Goal: Task Accomplishment & Management: Complete application form

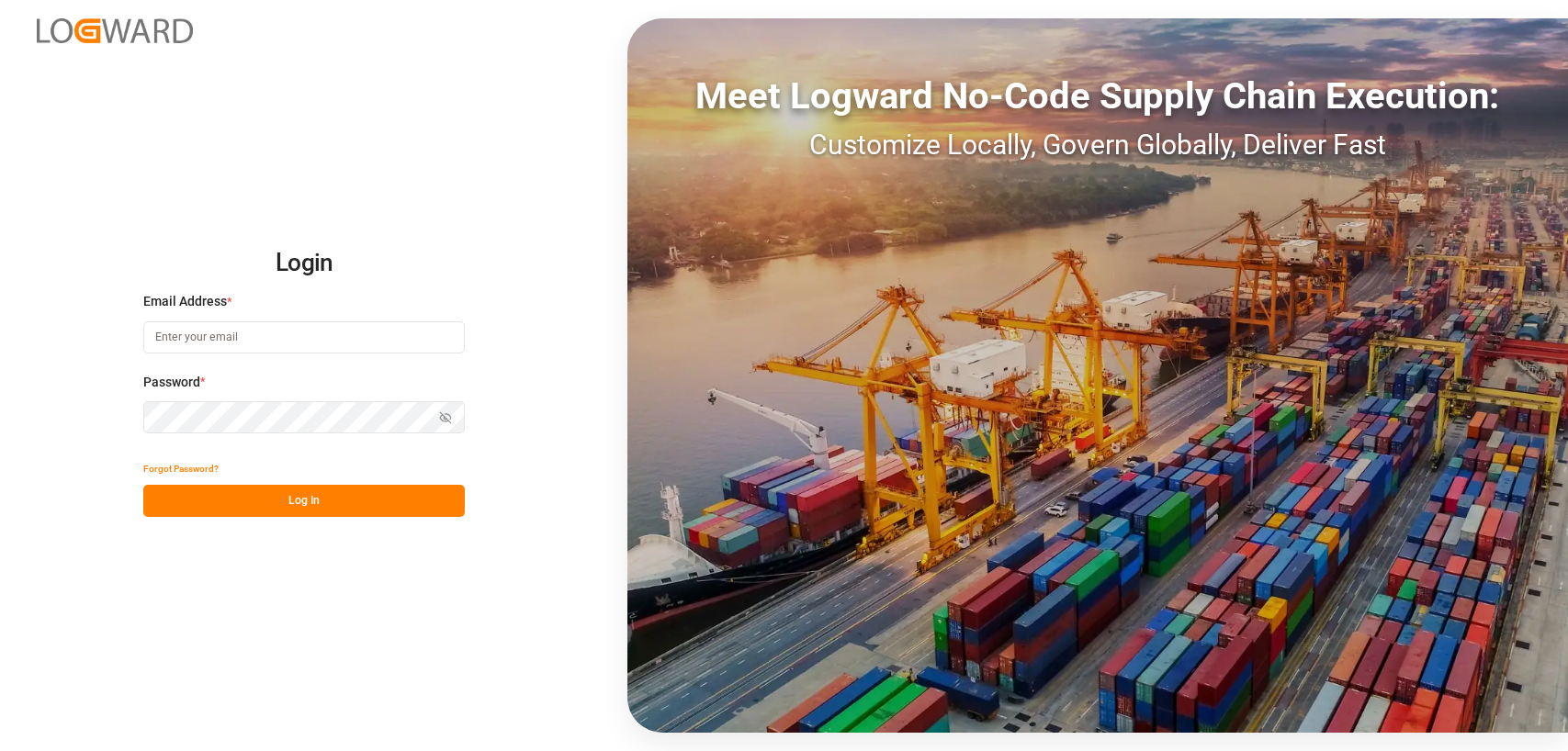
type input "[PERSON_NAME][EMAIL_ADDRESS][DOMAIN_NAME]"
click at [275, 500] on button "Log In" at bounding box center [304, 501] width 322 height 32
type input "[PERSON_NAME][EMAIL_ADDRESS][DOMAIN_NAME]"
click at [298, 496] on button "Log In" at bounding box center [304, 501] width 322 height 32
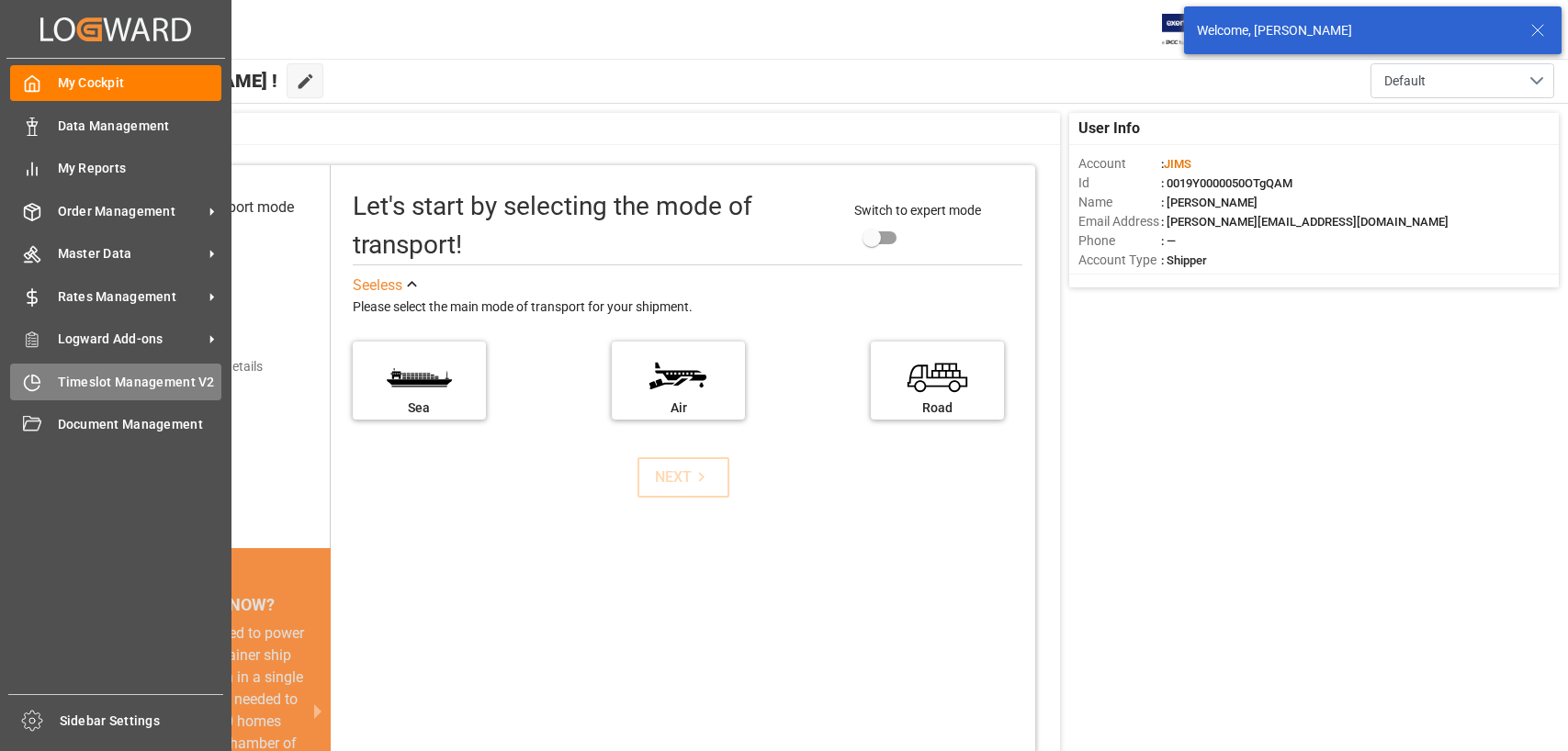
click at [119, 369] on div "Timeslot Management V2 Timeslot Management V2" at bounding box center [115, 381] width 212 height 36
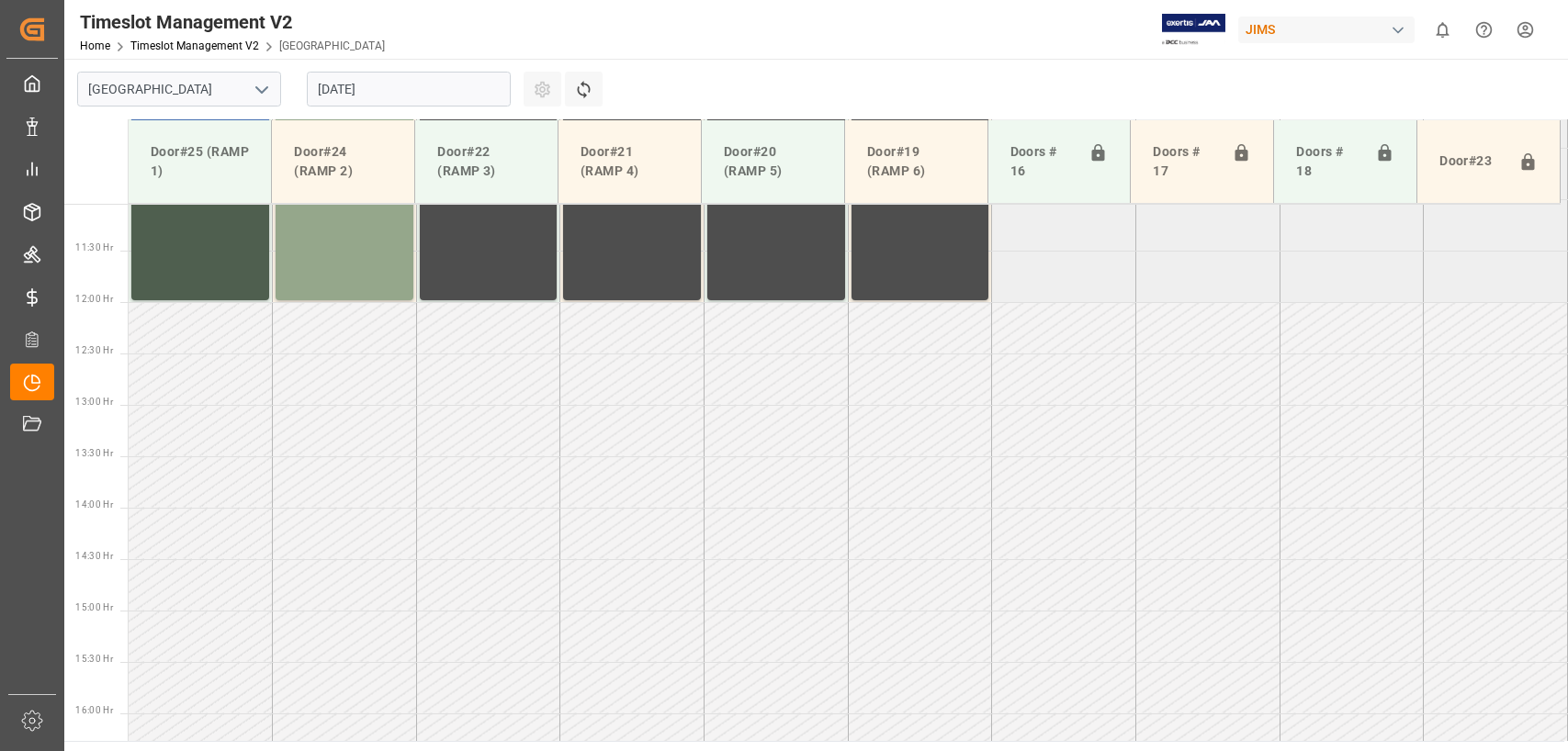
scroll to position [1138, 0]
click at [427, 91] on input "[DATE]" at bounding box center [408, 88] width 204 height 35
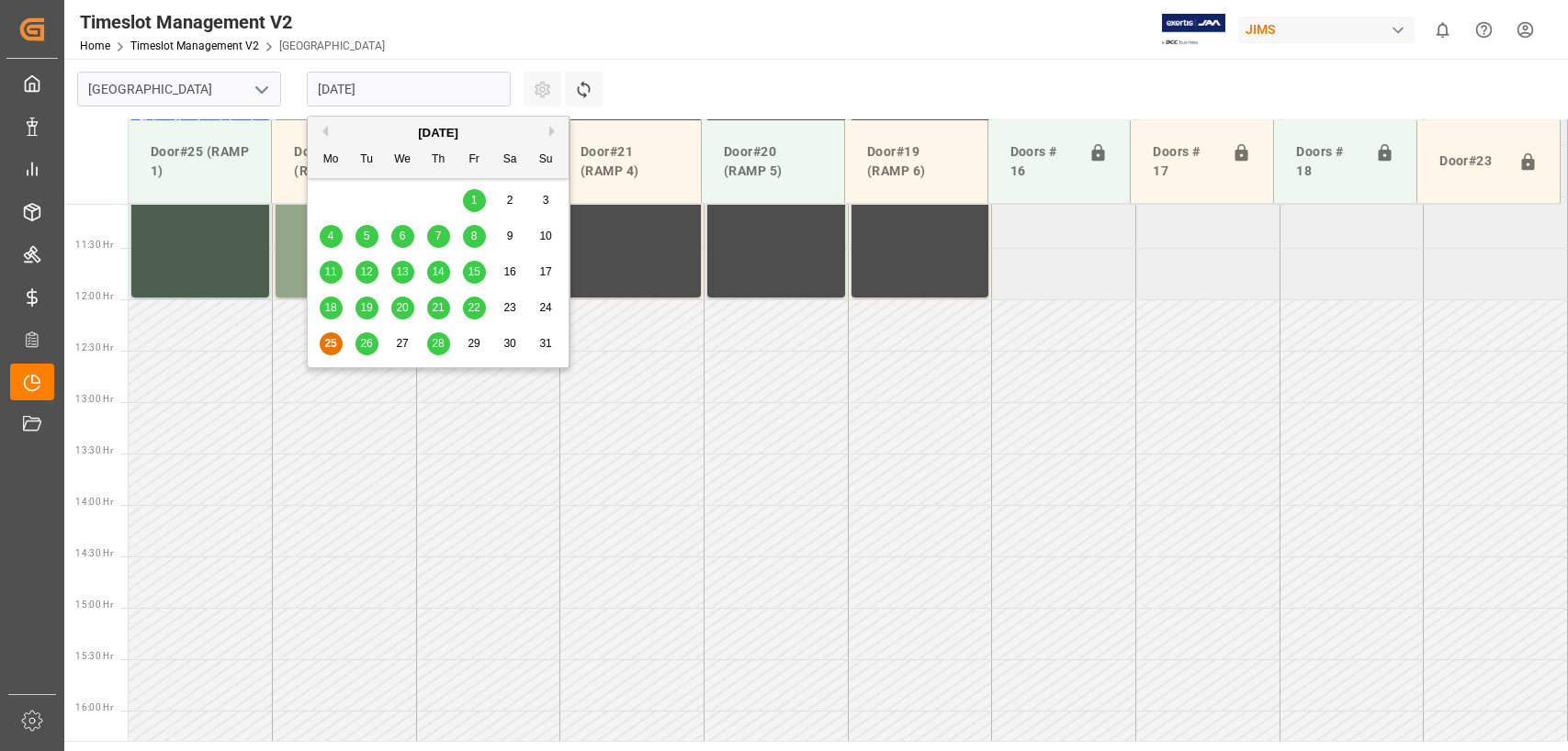
click at [362, 345] on span "26" at bounding box center [366, 343] width 12 height 13
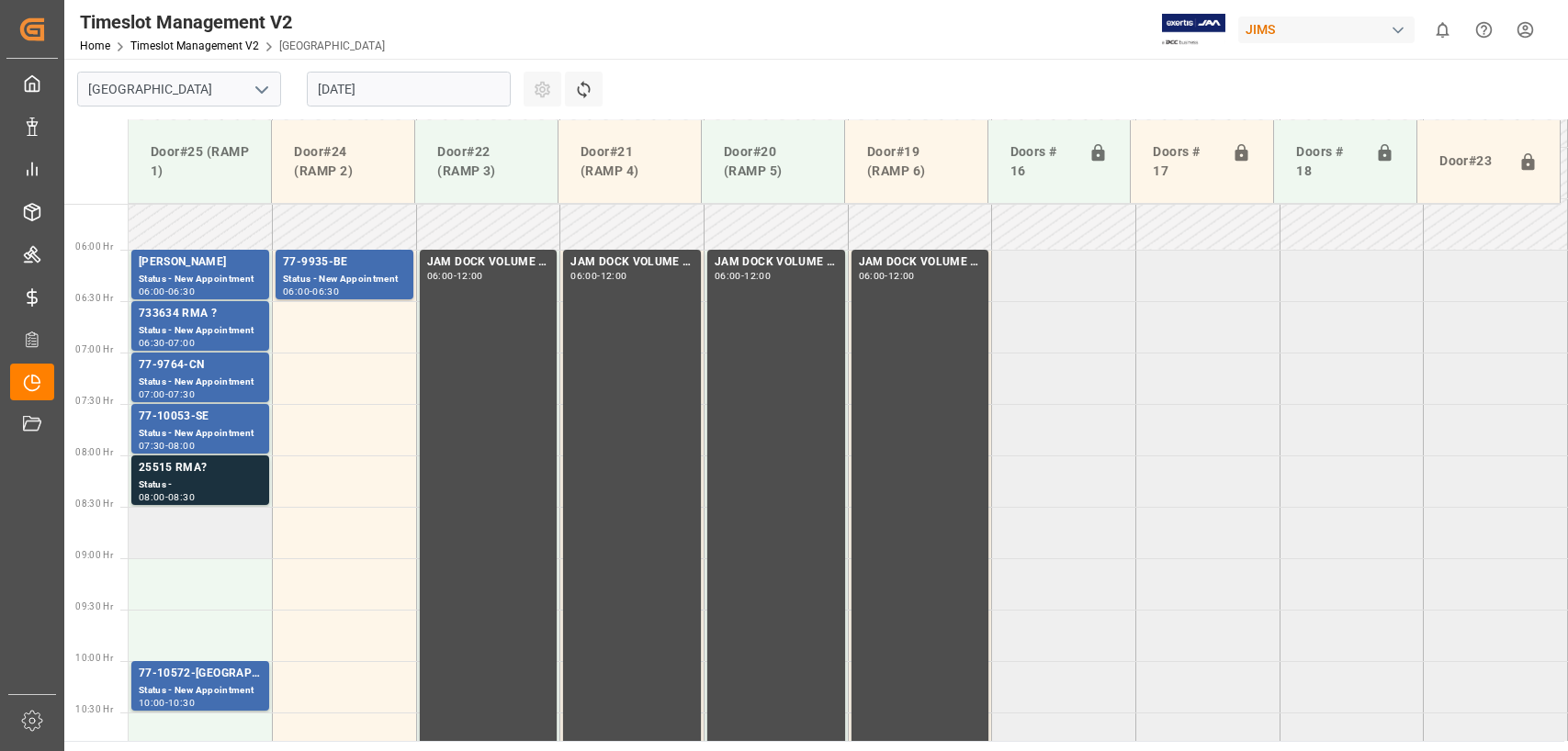
scroll to position [404, 0]
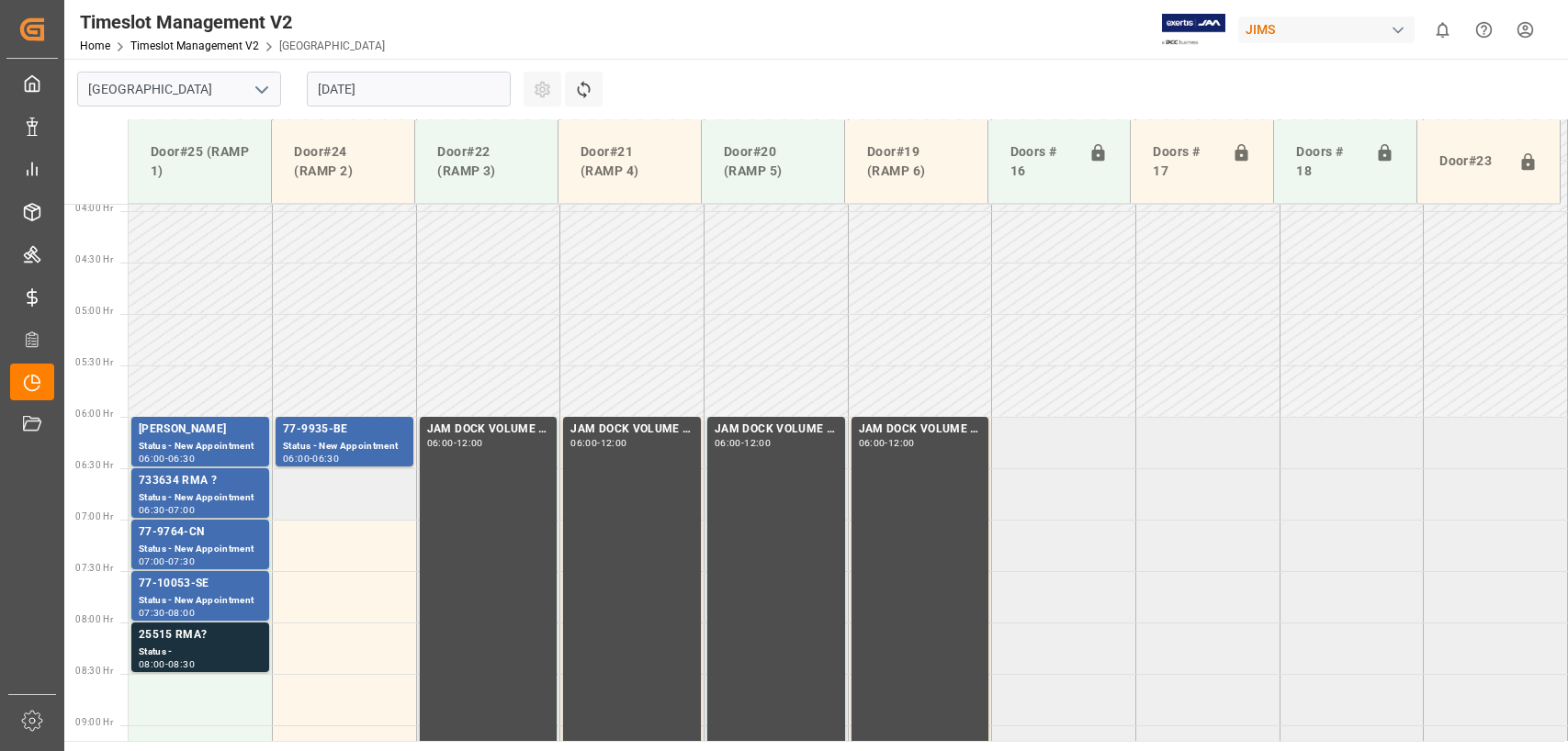
click at [340, 493] on td at bounding box center [345, 494] width 144 height 52
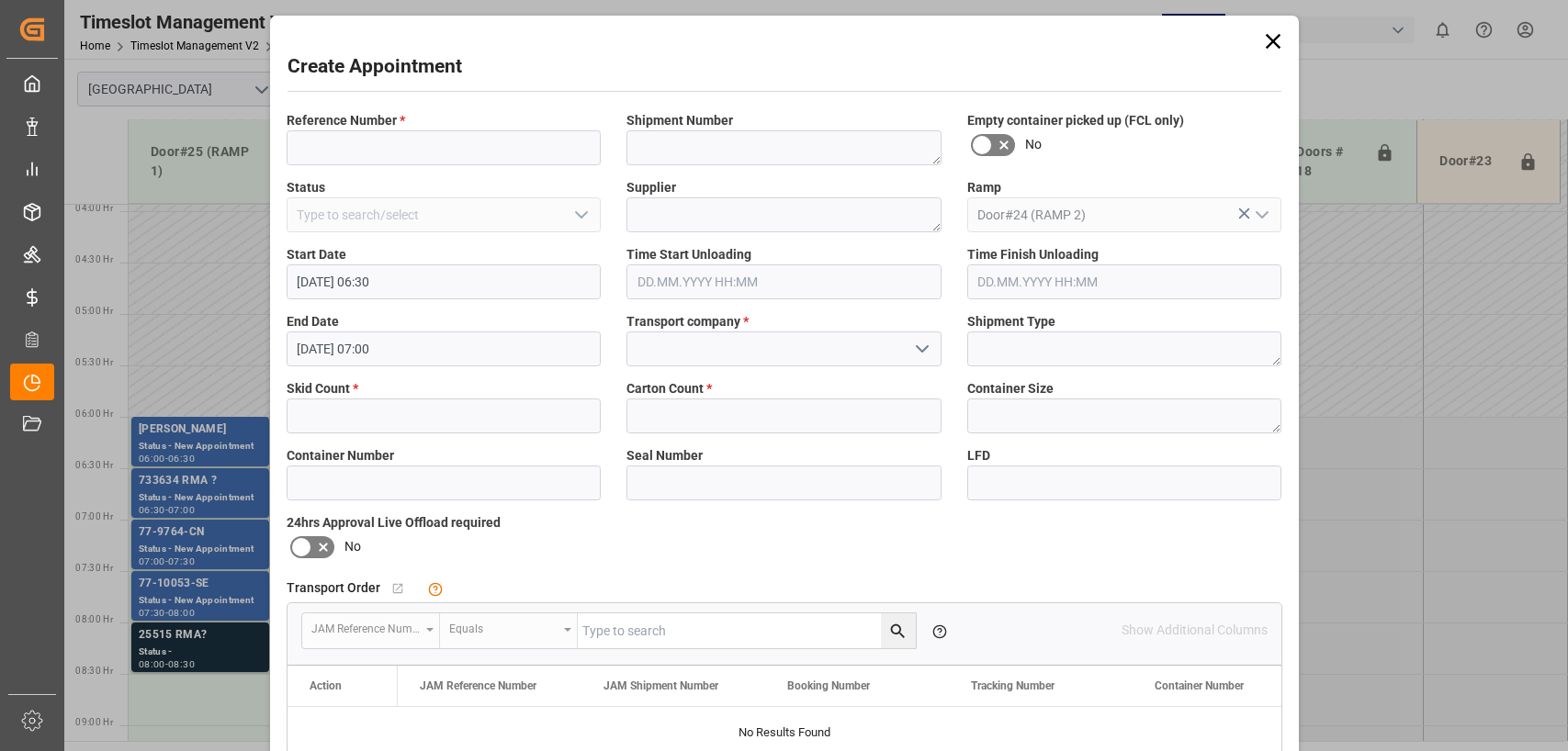
type input "[DATE] 06:30"
type input "[DATE] 07:00"
click at [301, 138] on input at bounding box center [443, 147] width 315 height 35
type input "77-10640-us"
click at [658, 218] on textarea at bounding box center [784, 215] width 315 height 35
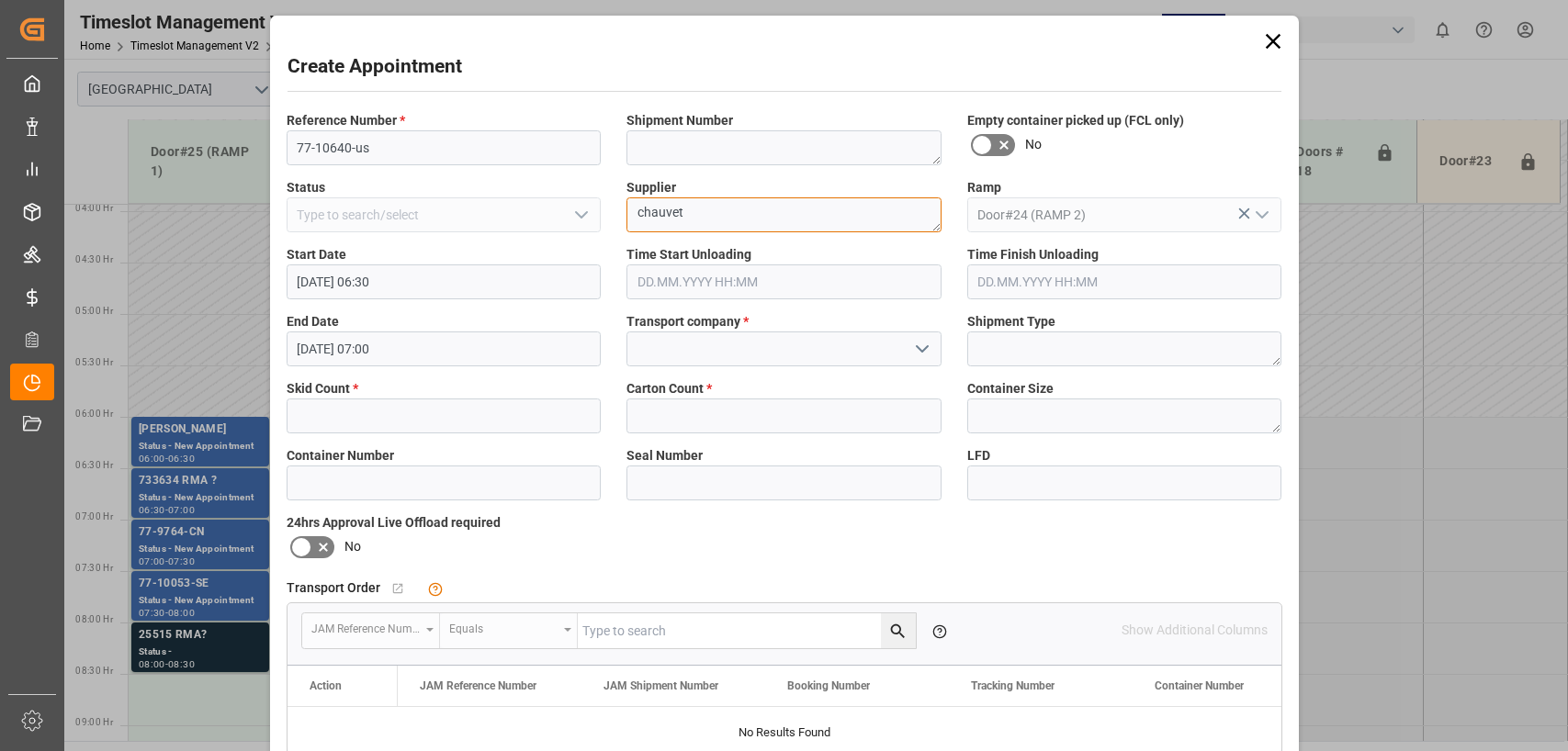
click at [743, 212] on textarea "chauvet" at bounding box center [784, 215] width 315 height 35
type textarea "chauvet lighting"
click at [311, 407] on input "text" at bounding box center [443, 415] width 315 height 35
type input "3"
click at [677, 403] on input "text" at bounding box center [784, 415] width 315 height 35
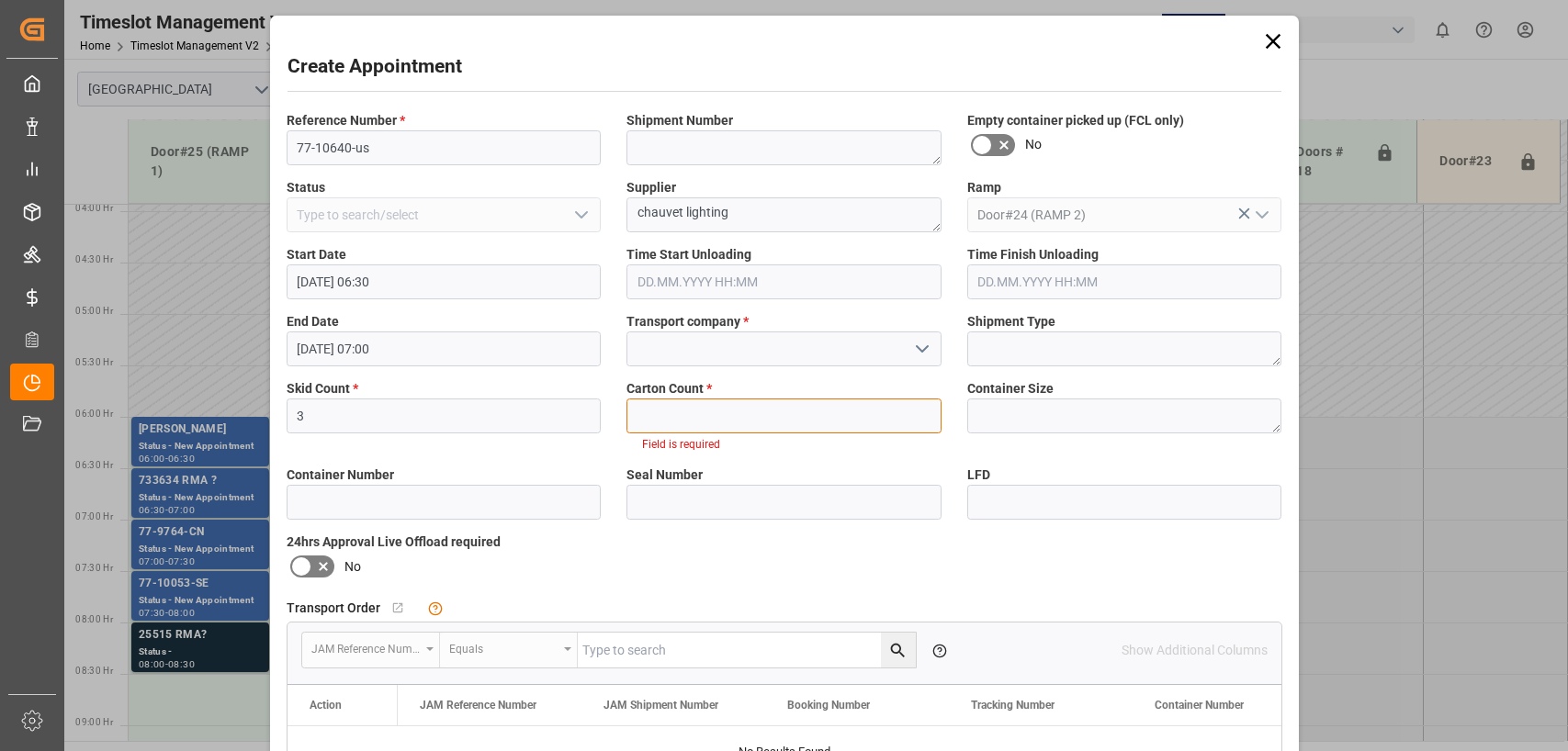
click at [687, 406] on input "text" at bounding box center [784, 415] width 315 height 35
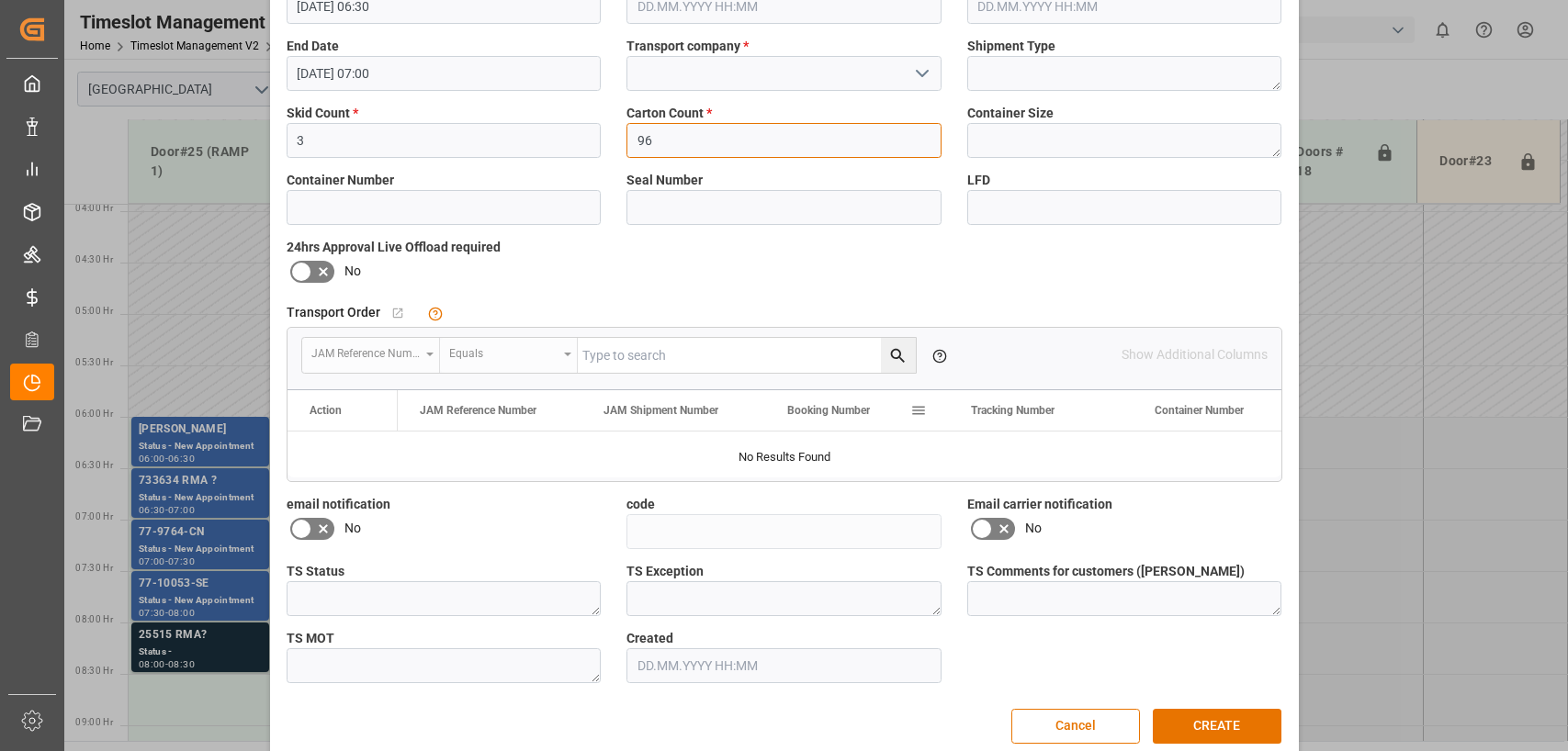
scroll to position [301, 0]
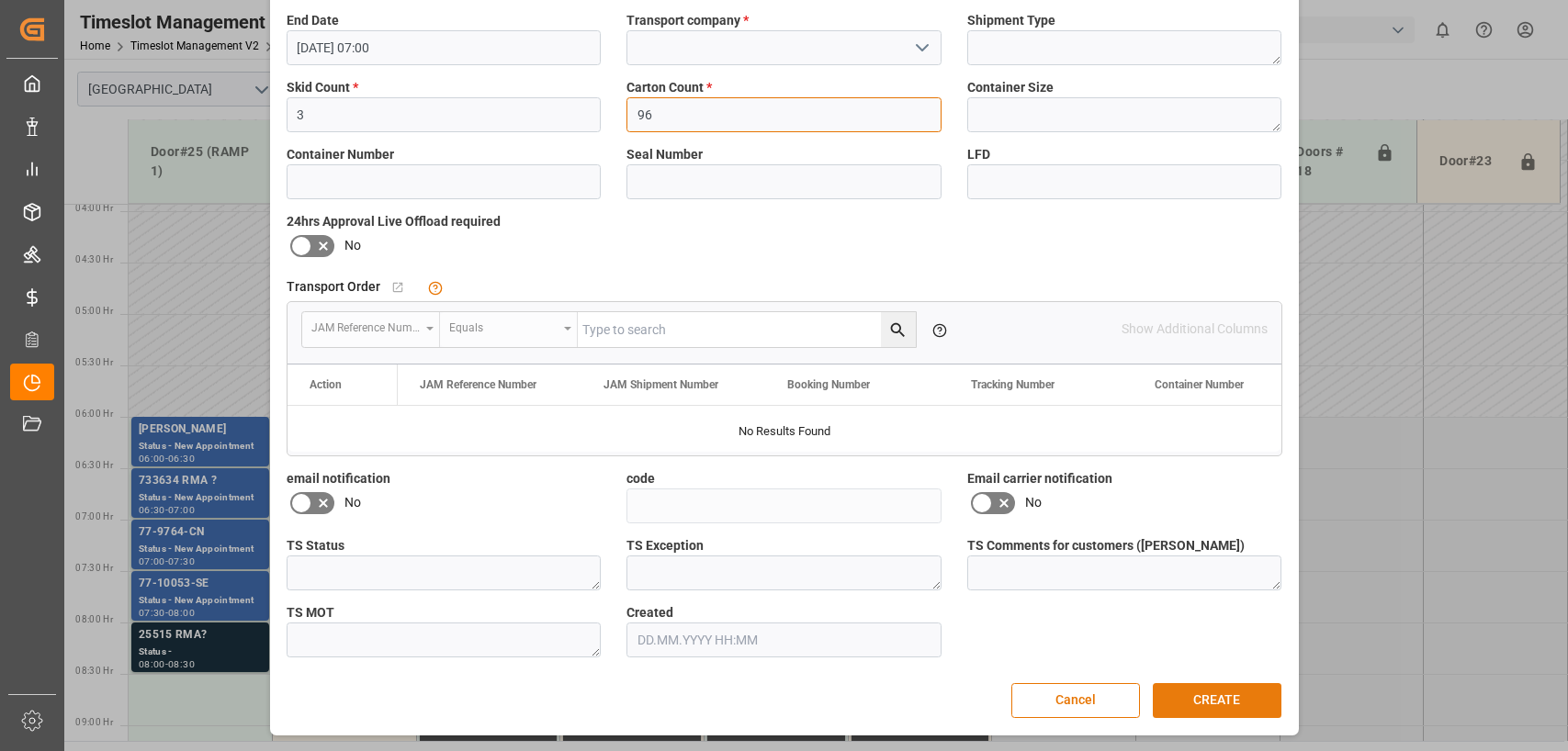
type input "96"
click at [1223, 706] on button "CREATE" at bounding box center [1216, 700] width 128 height 35
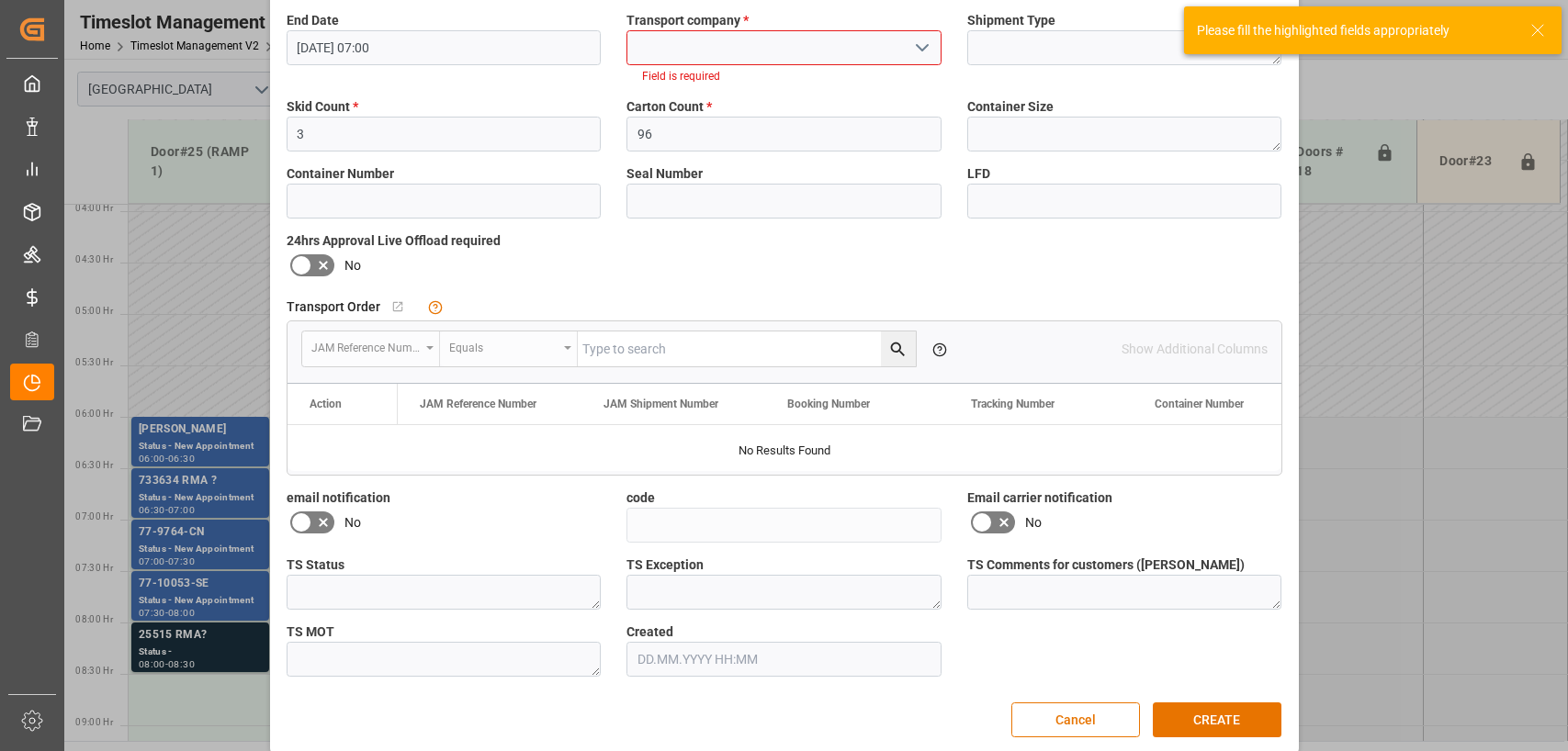
click at [661, 24] on span "Transport company *" at bounding box center [688, 20] width 122 height 19
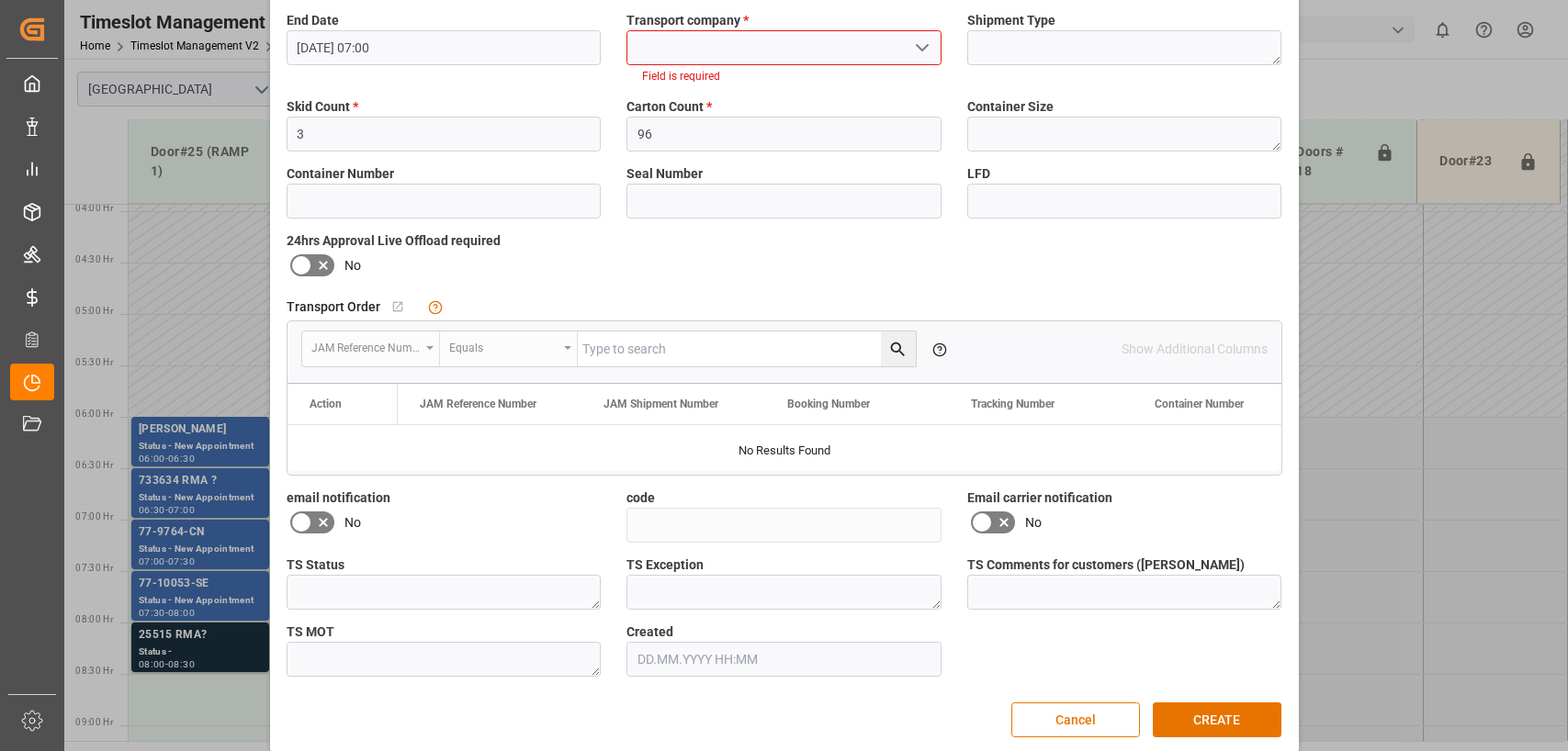
click at [653, 43] on input at bounding box center [784, 48] width 315 height 35
click at [658, 77] on div "[PERSON_NAME]" at bounding box center [783, 88] width 313 height 42
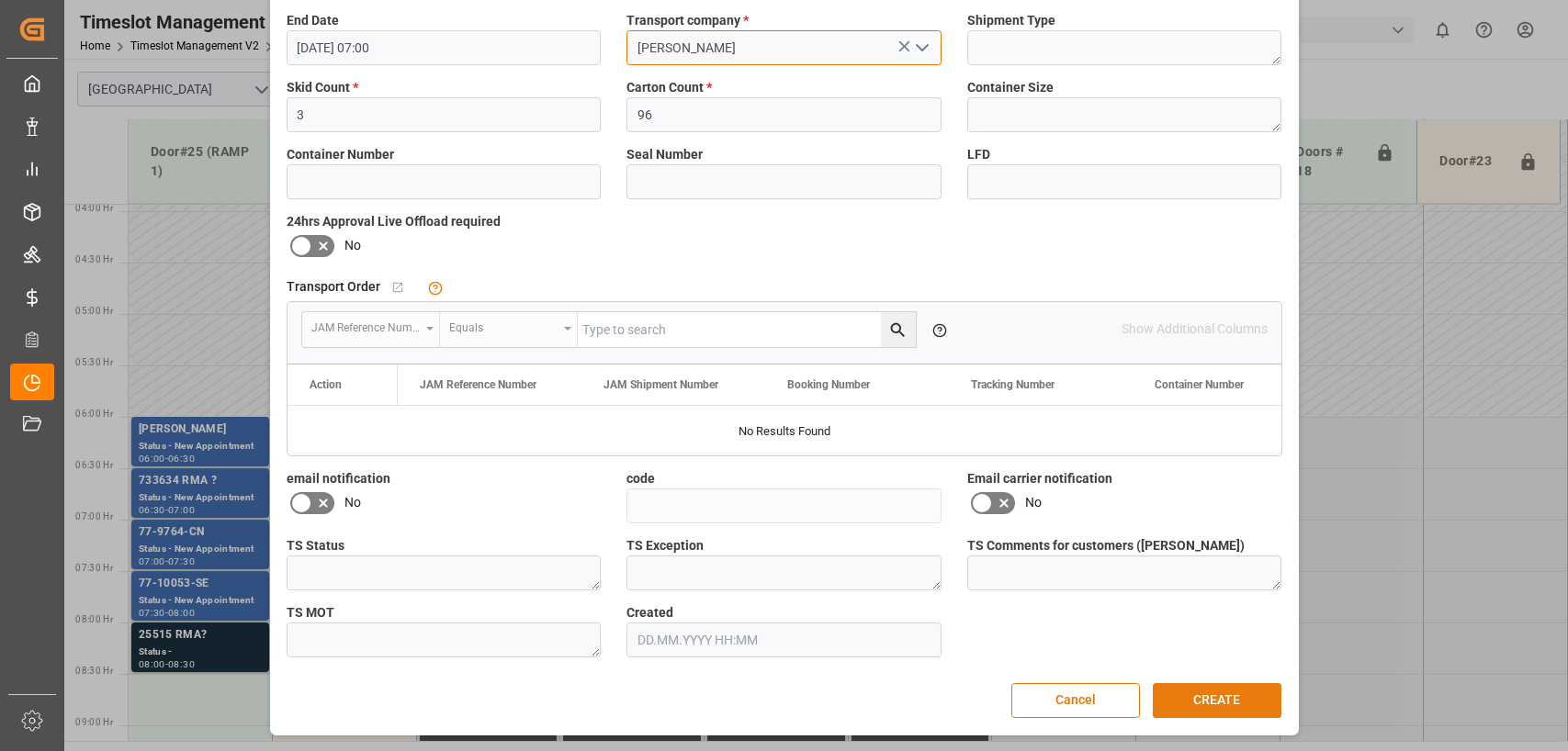
type input "[PERSON_NAME]"
click at [1201, 695] on button "CREATE" at bounding box center [1216, 700] width 128 height 35
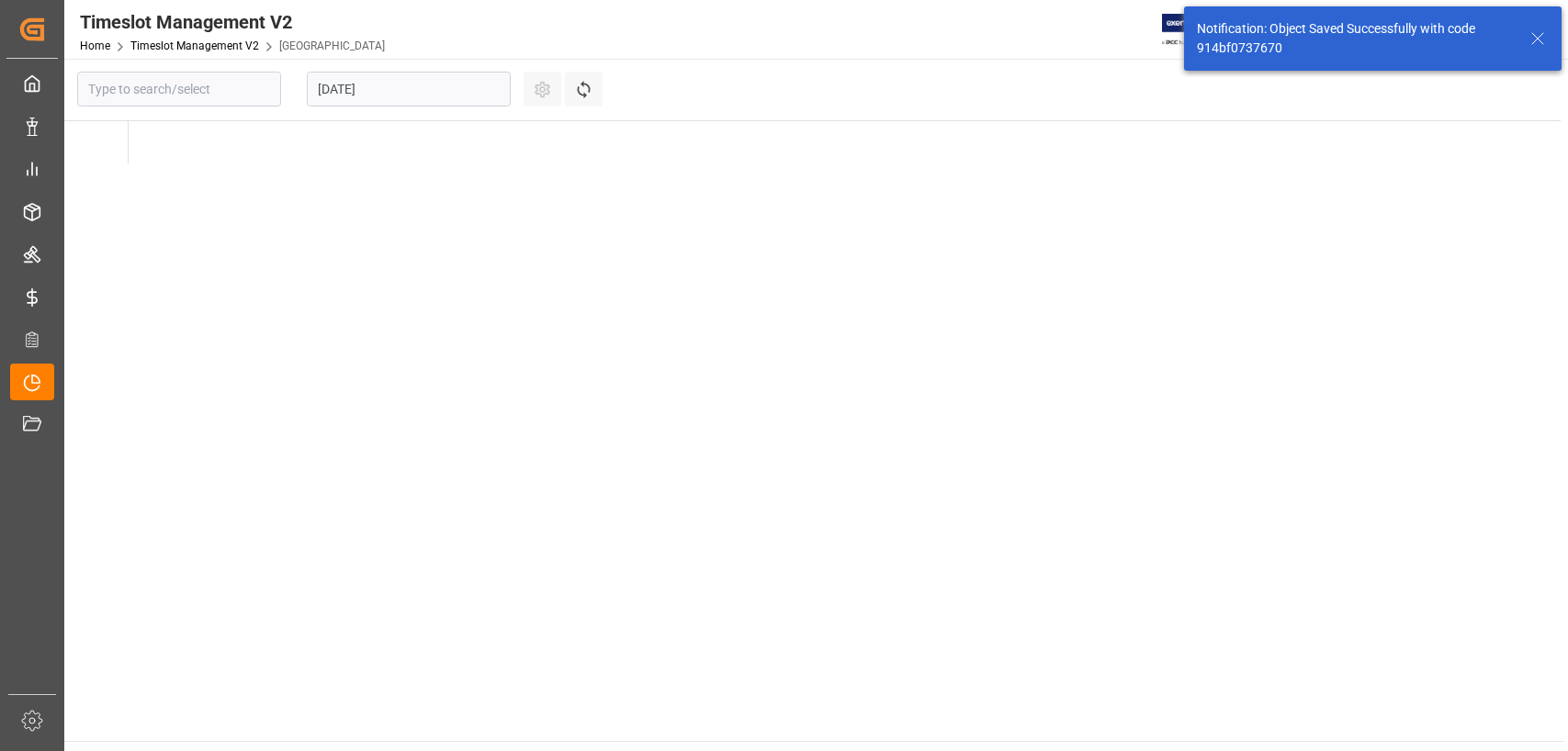
type input "[GEOGRAPHIC_DATA]"
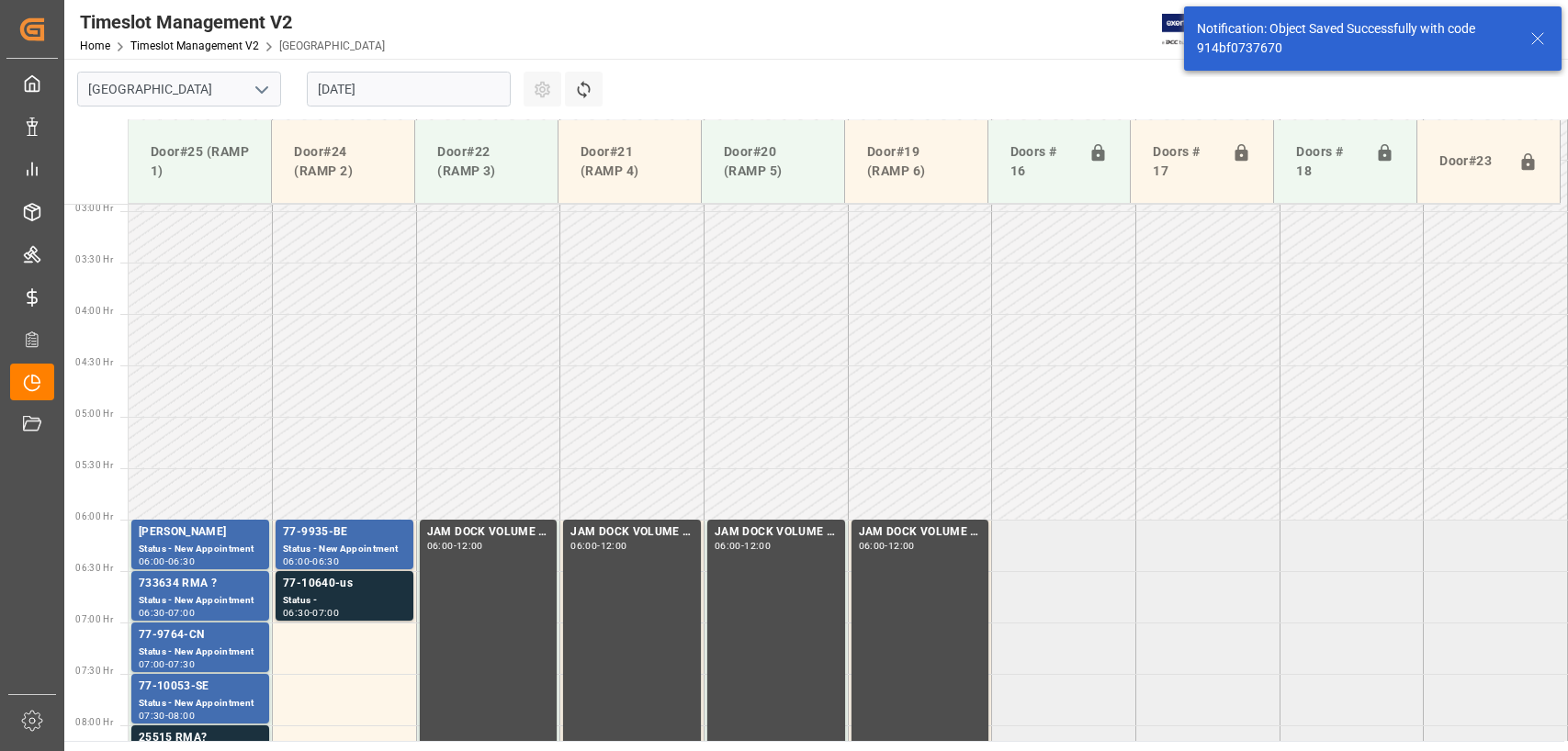
scroll to position [522, 0]
